Goal: Task Accomplishment & Management: Complete application form

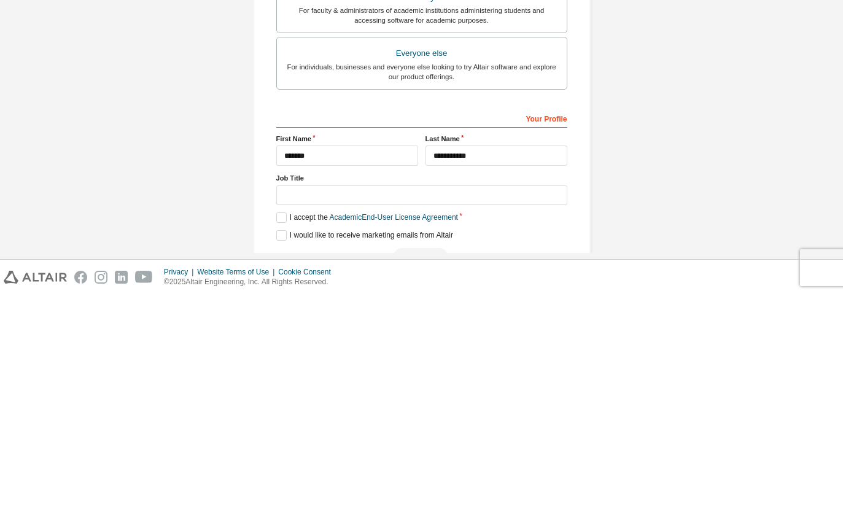
type input "**********"
click at [457, 411] on input "text" at bounding box center [421, 421] width 291 height 20
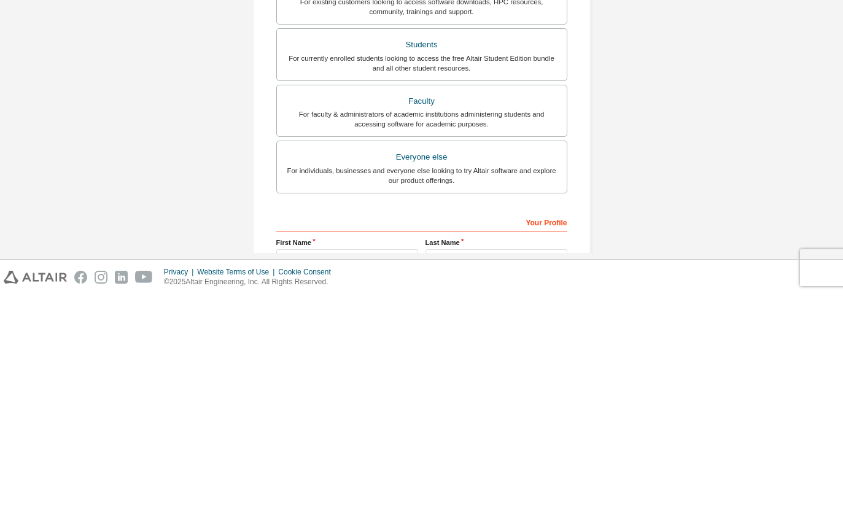
scroll to position [158, 0]
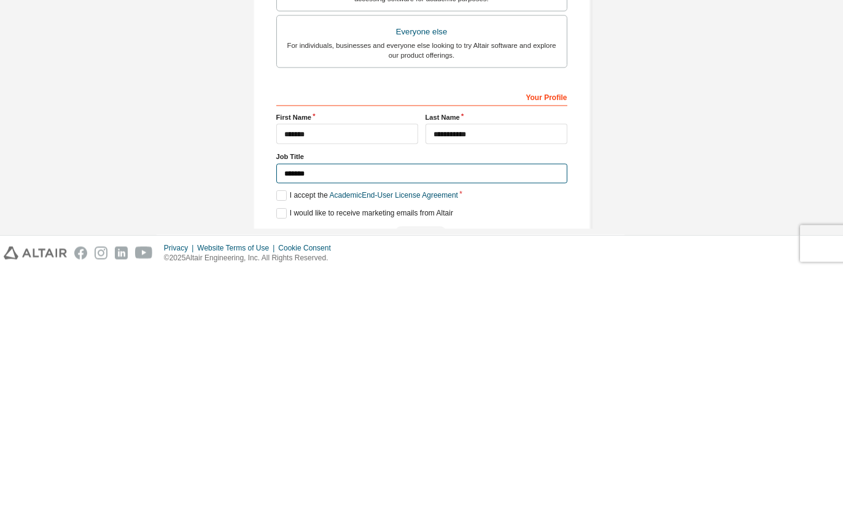
type input "*******"
click at [289, 440] on label "I accept the Academic End-User License Agreement" at bounding box center [367, 445] width 182 height 10
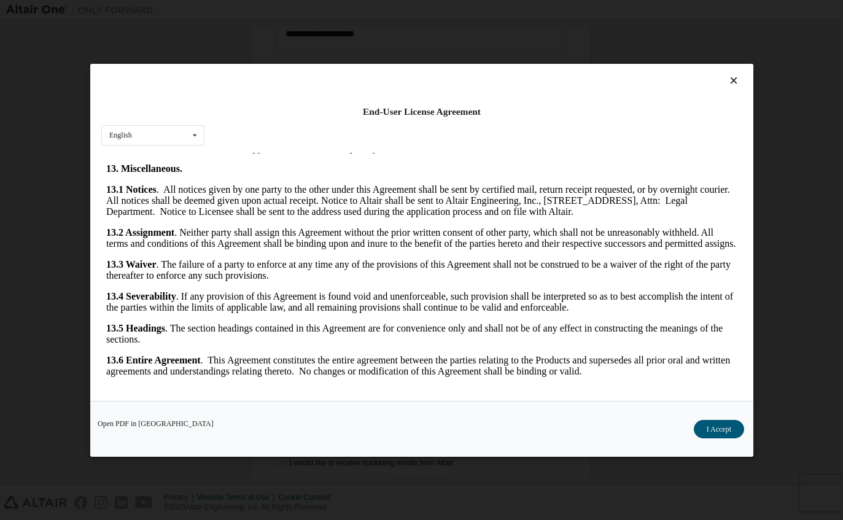
scroll to position [2121, 0]
click at [721, 435] on button "I Accept" at bounding box center [718, 428] width 50 height 18
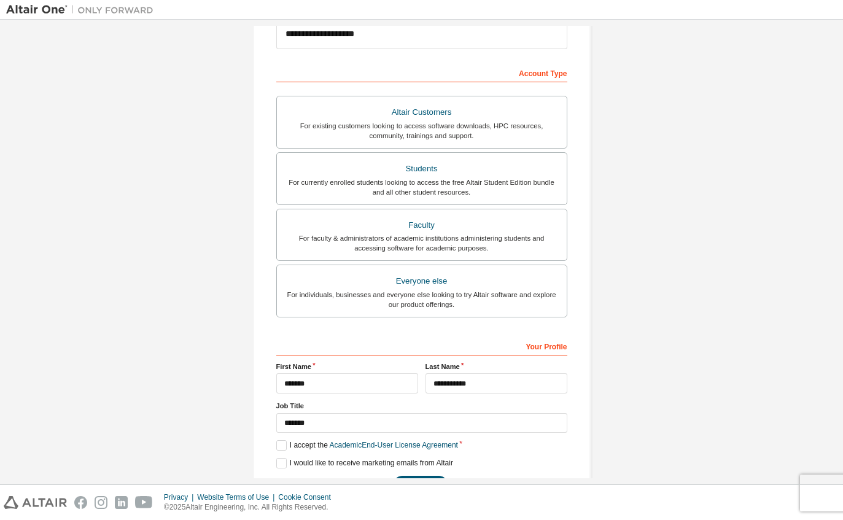
click at [436, 476] on button "Next" at bounding box center [420, 485] width 55 height 18
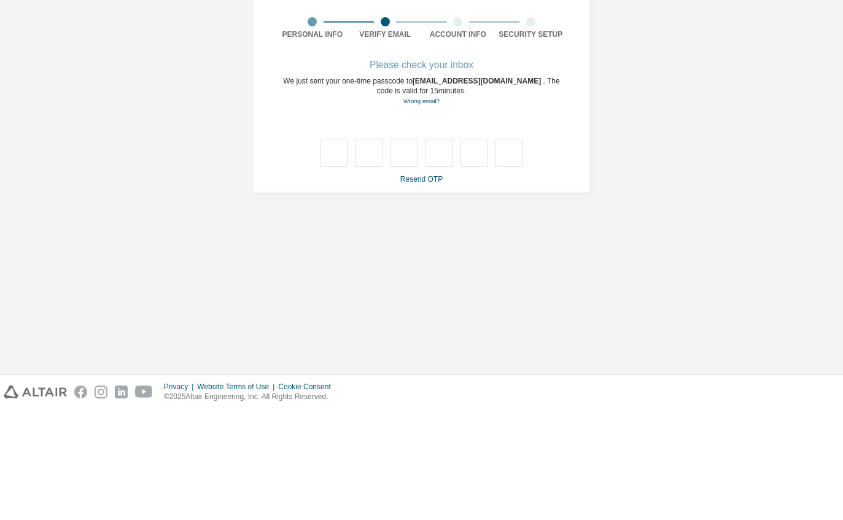
click at [411, 208] on link "Wrong email?" at bounding box center [421, 211] width 36 height 7
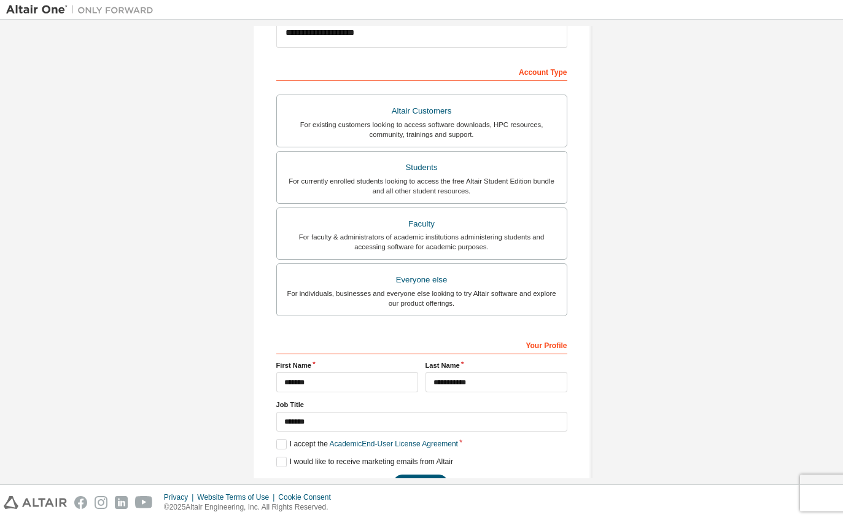
scroll to position [158, 0]
click at [413, 476] on button "Next" at bounding box center [420, 485] width 55 height 18
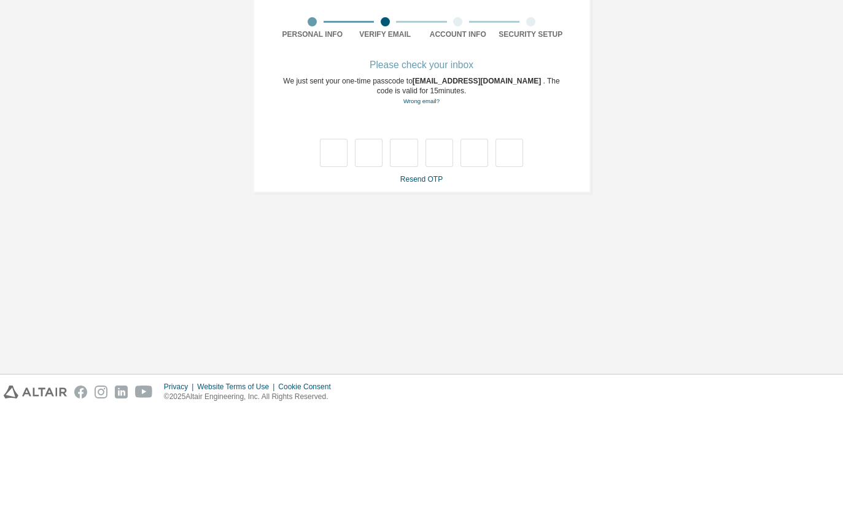
click at [715, 165] on div "**********" at bounding box center [421, 172] width 831 height 292
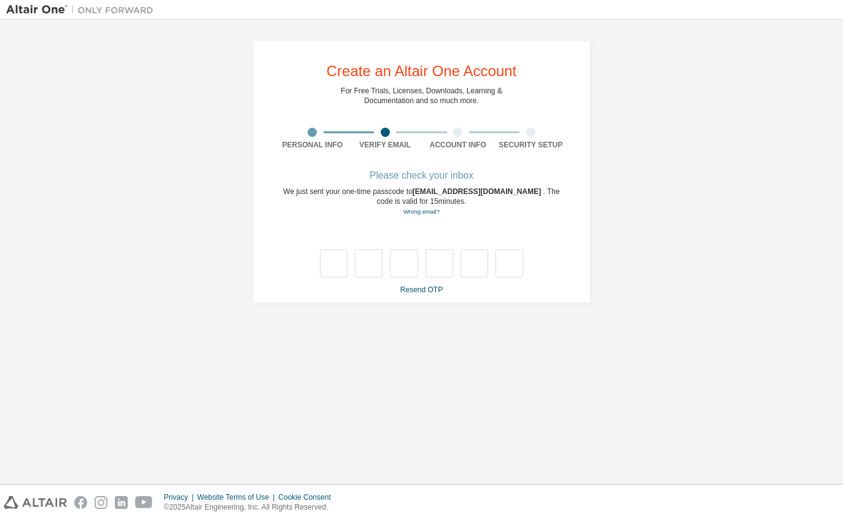
click at [422, 285] on link "Resend OTP" at bounding box center [421, 289] width 42 height 9
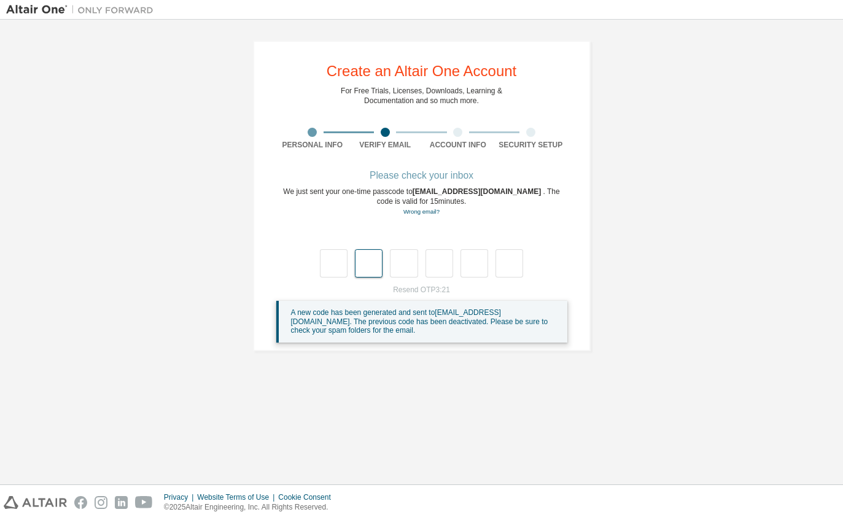
click at [355, 249] on input "text" at bounding box center [369, 263] width 28 height 28
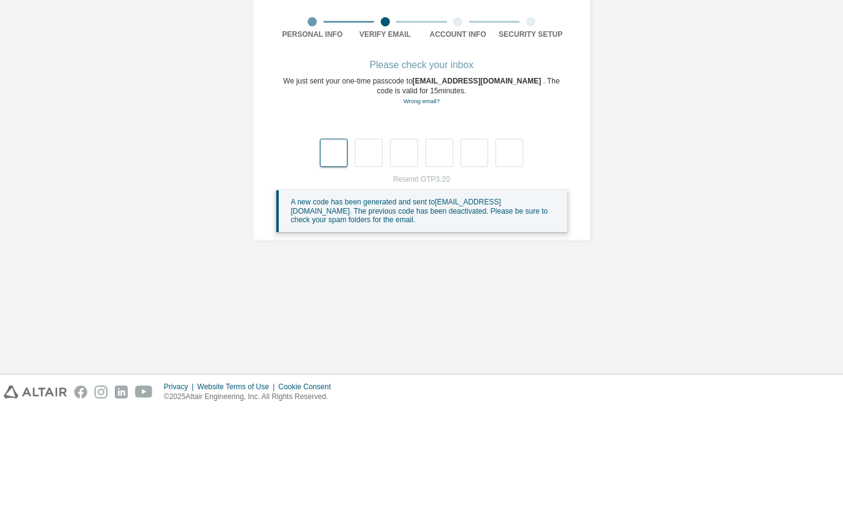
click at [336, 249] on input "text" at bounding box center [334, 263] width 28 height 28
type input "*"
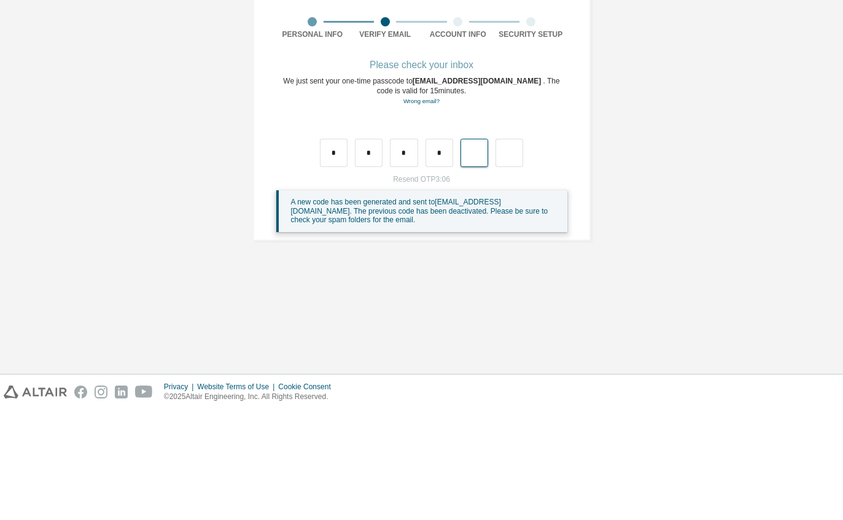
type input "*"
